Goal: Find specific page/section: Find specific page/section

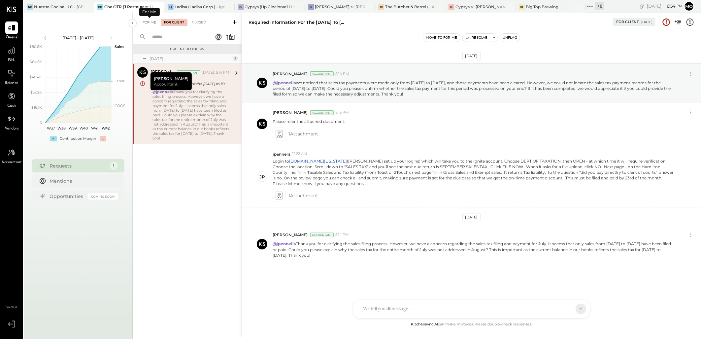
click at [151, 20] on div "For Me" at bounding box center [149, 22] width 20 height 7
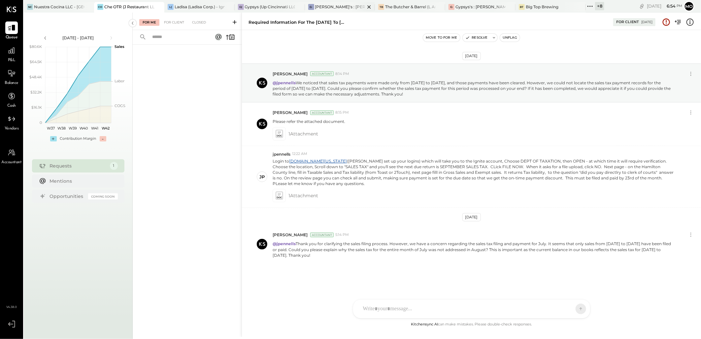
click at [320, 9] on div "[PERSON_NAME]'s : [PERSON_NAME]'s" at bounding box center [340, 7] width 50 height 6
